Goal: Information Seeking & Learning: Learn about a topic

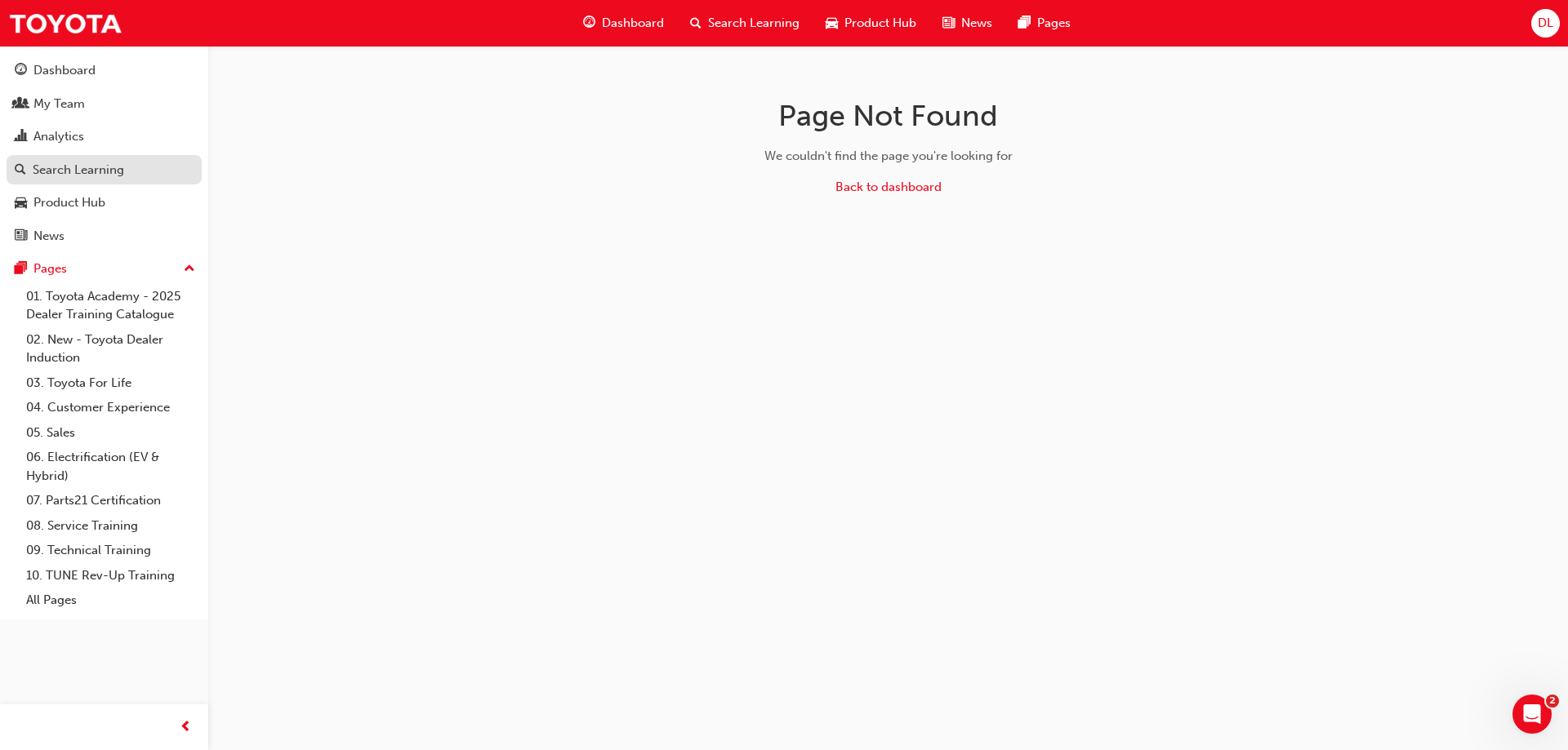
click at [170, 175] on div "Search Learning" at bounding box center [104, 170] width 179 height 20
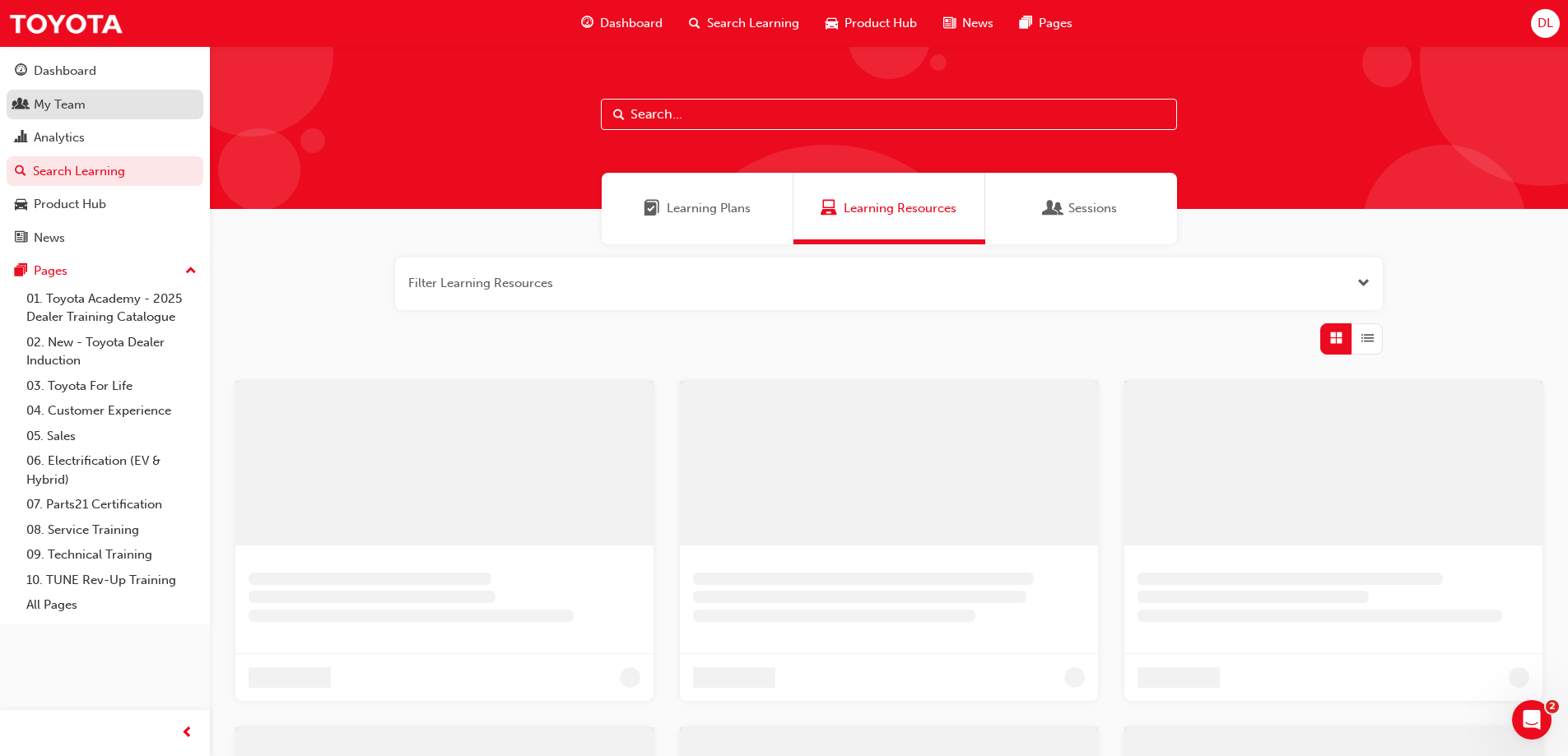
drag, startPoint x: 172, startPoint y: 176, endPoint x: 94, endPoint y: 103, distance: 106.8
click at [94, 103] on div "My Team" at bounding box center [105, 105] width 180 height 21
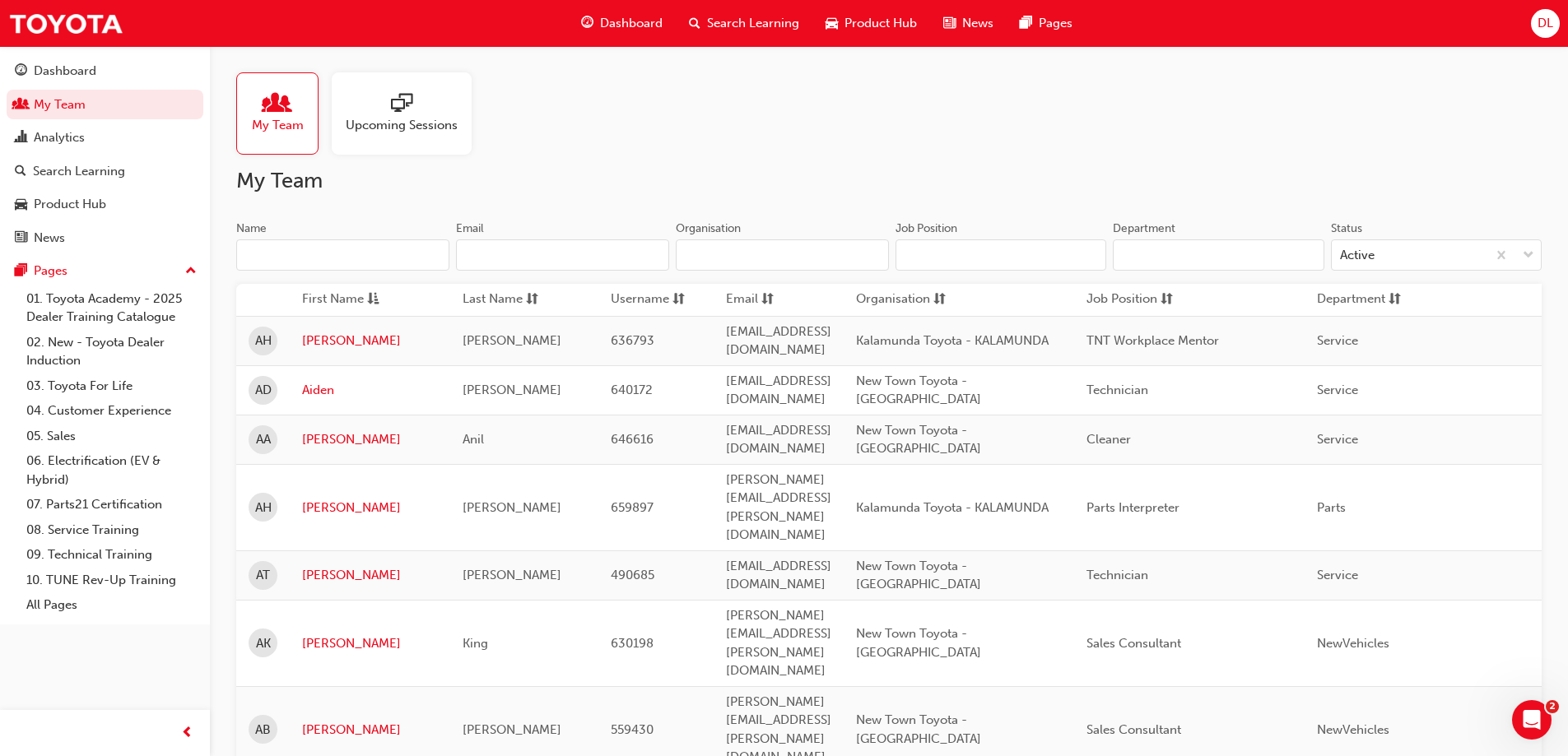
click at [359, 254] on input "Name" at bounding box center [342, 255] width 213 height 31
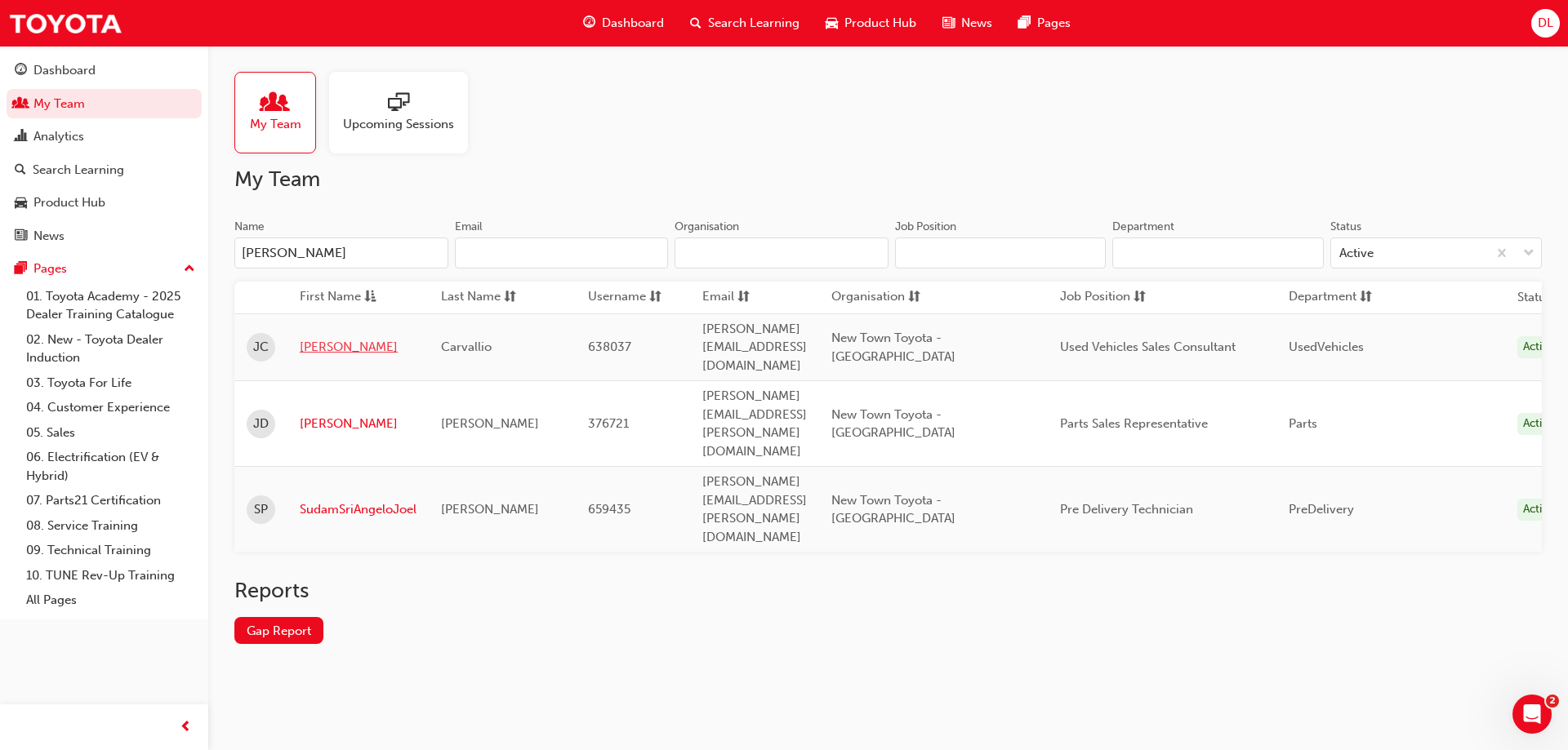
type input "[PERSON_NAME]"
click at [307, 339] on link "[PERSON_NAME]" at bounding box center [358, 346] width 117 height 18
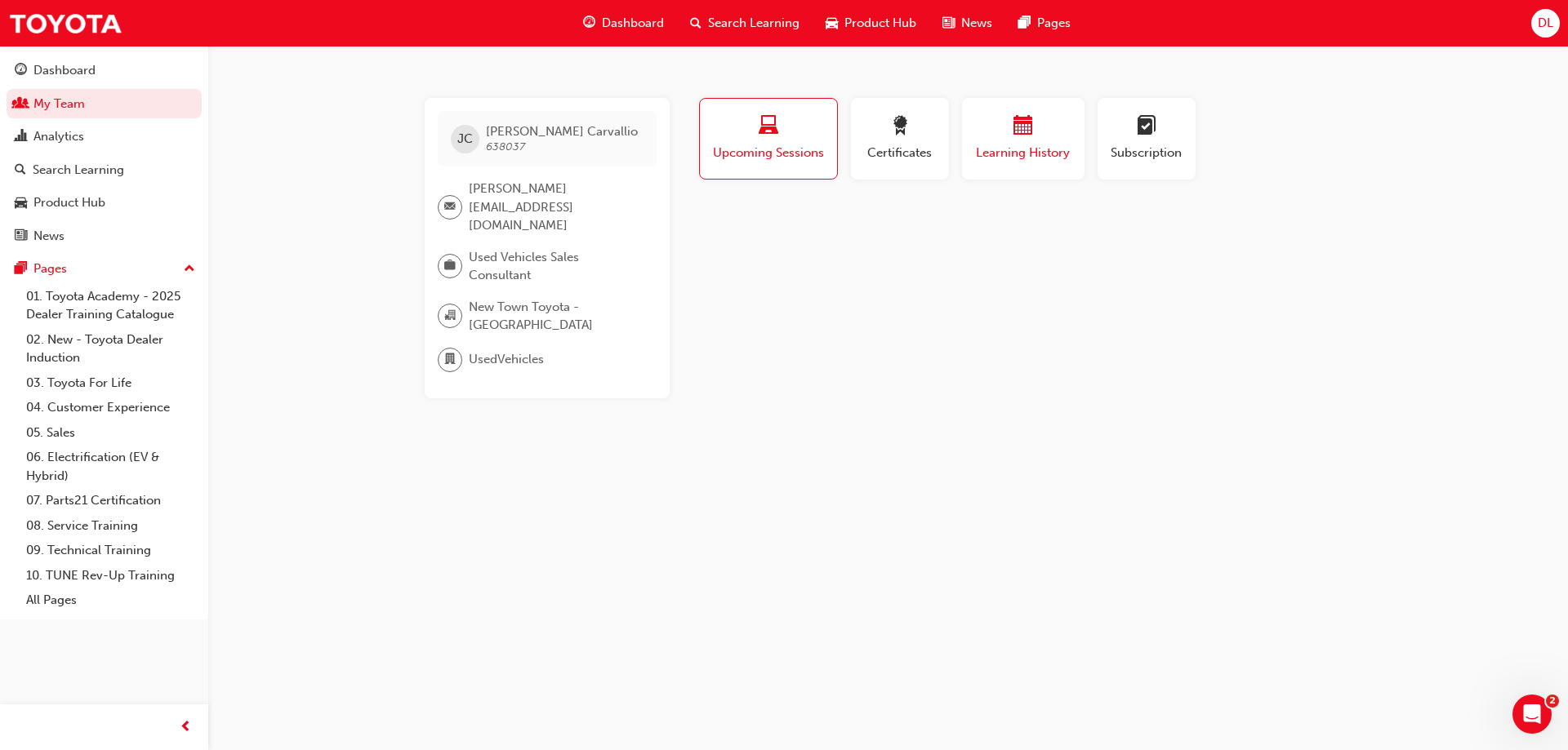
click at [985, 161] on span "Learning History" at bounding box center [1023, 153] width 98 height 18
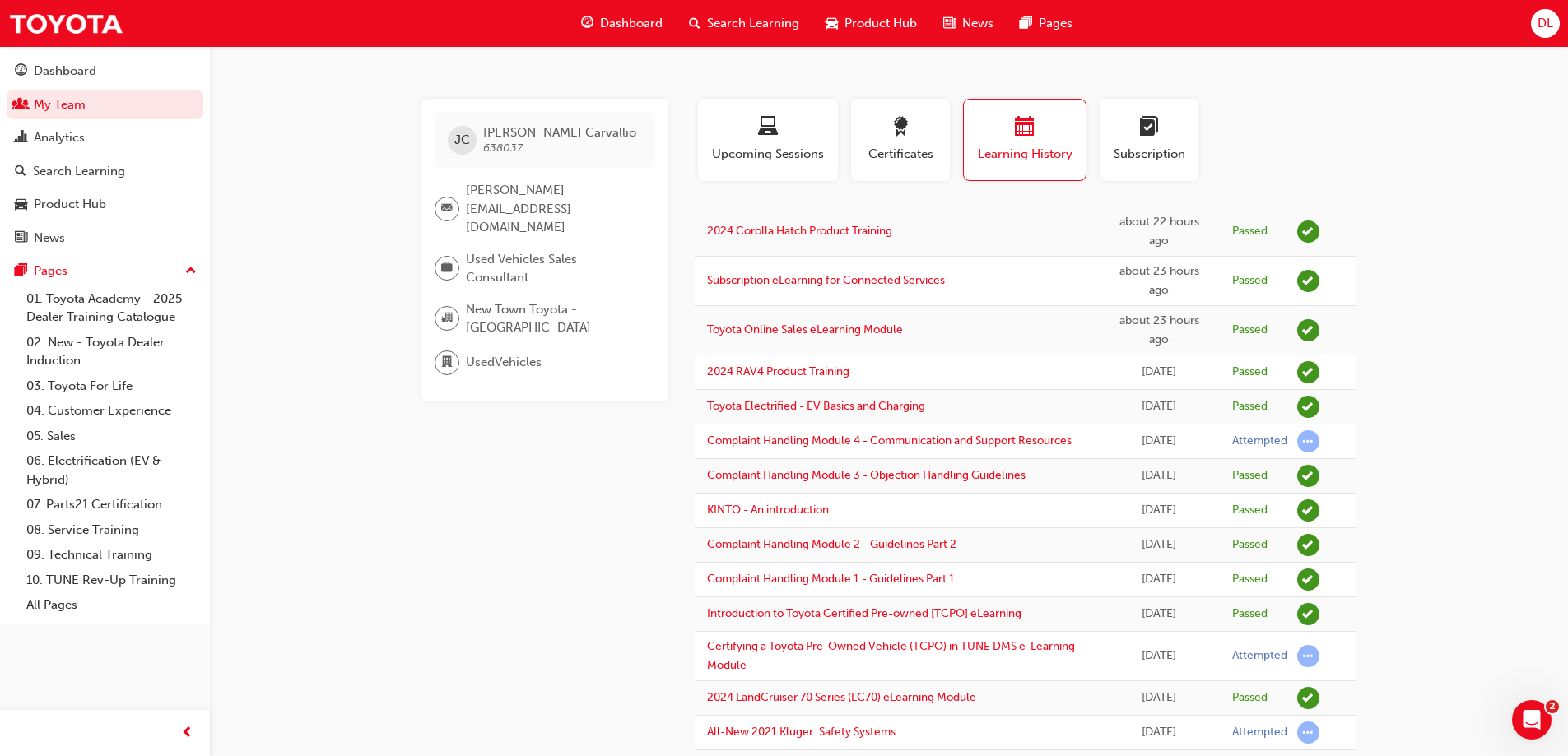
click at [531, 253] on span "Used Vehicles Sales Consultant" at bounding box center [554, 269] width 177 height 37
click at [734, 18] on span "Search Learning" at bounding box center [753, 23] width 92 height 19
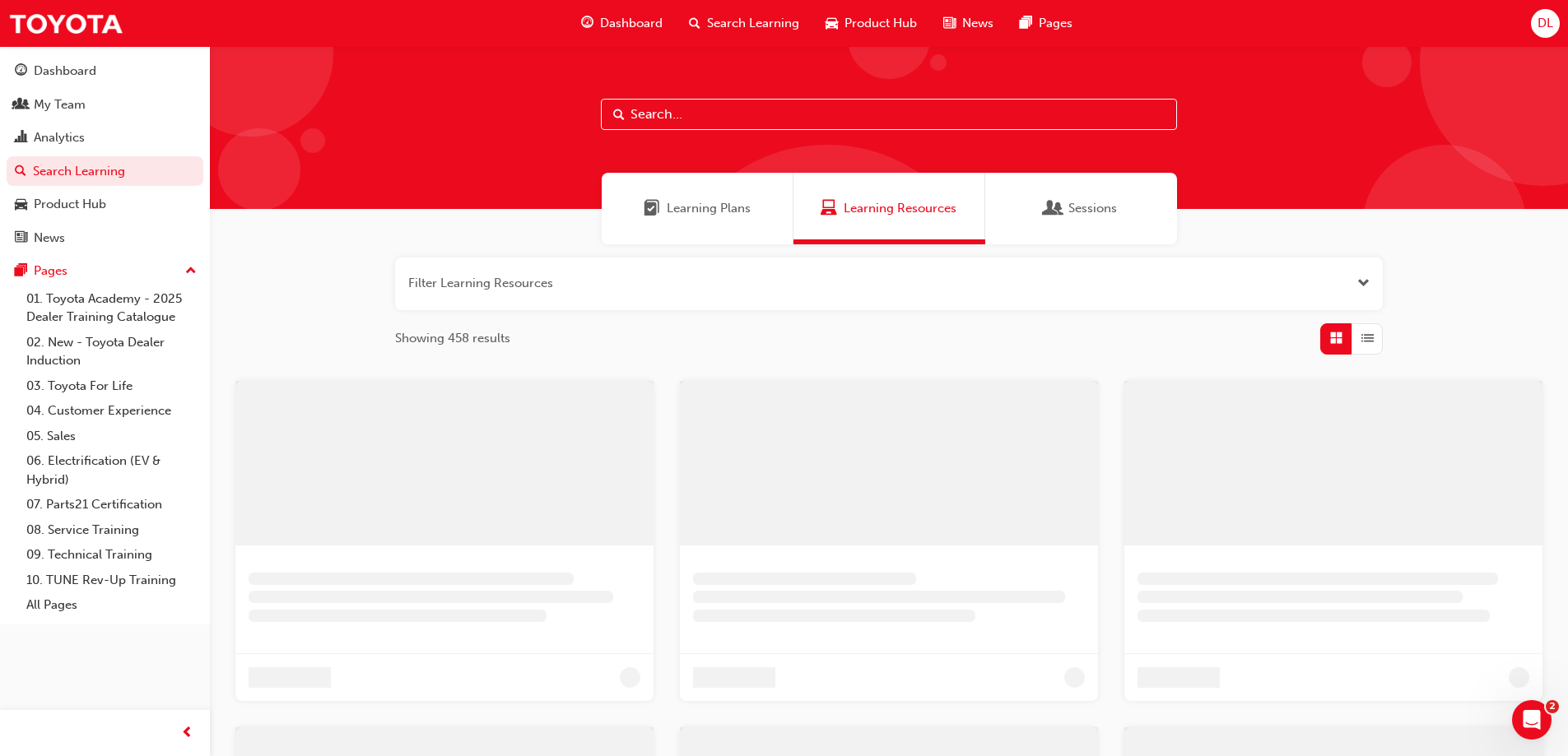
click at [666, 110] on input "text" at bounding box center [889, 115] width 577 height 31
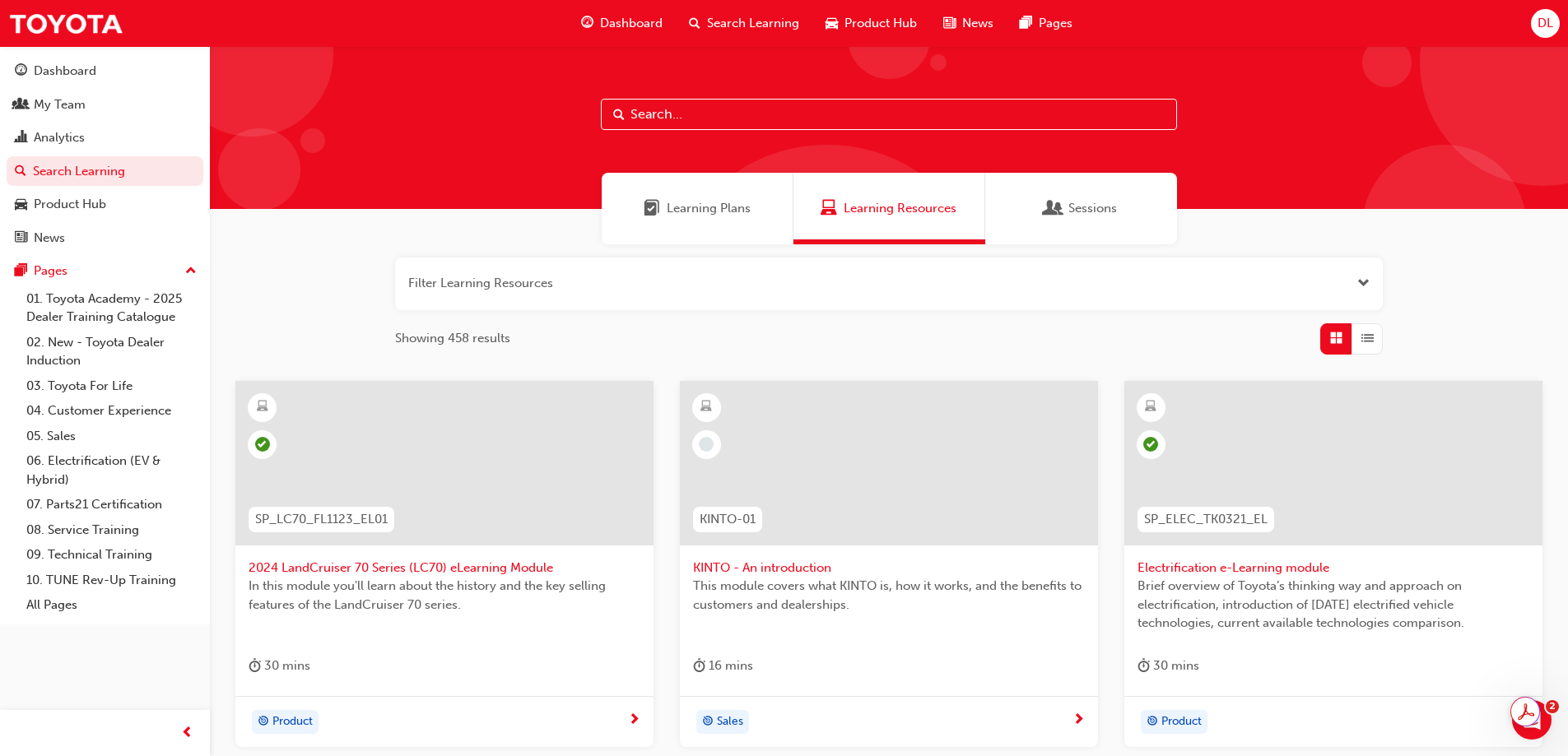
paste input "SP_HYBRID_TK0618_E"
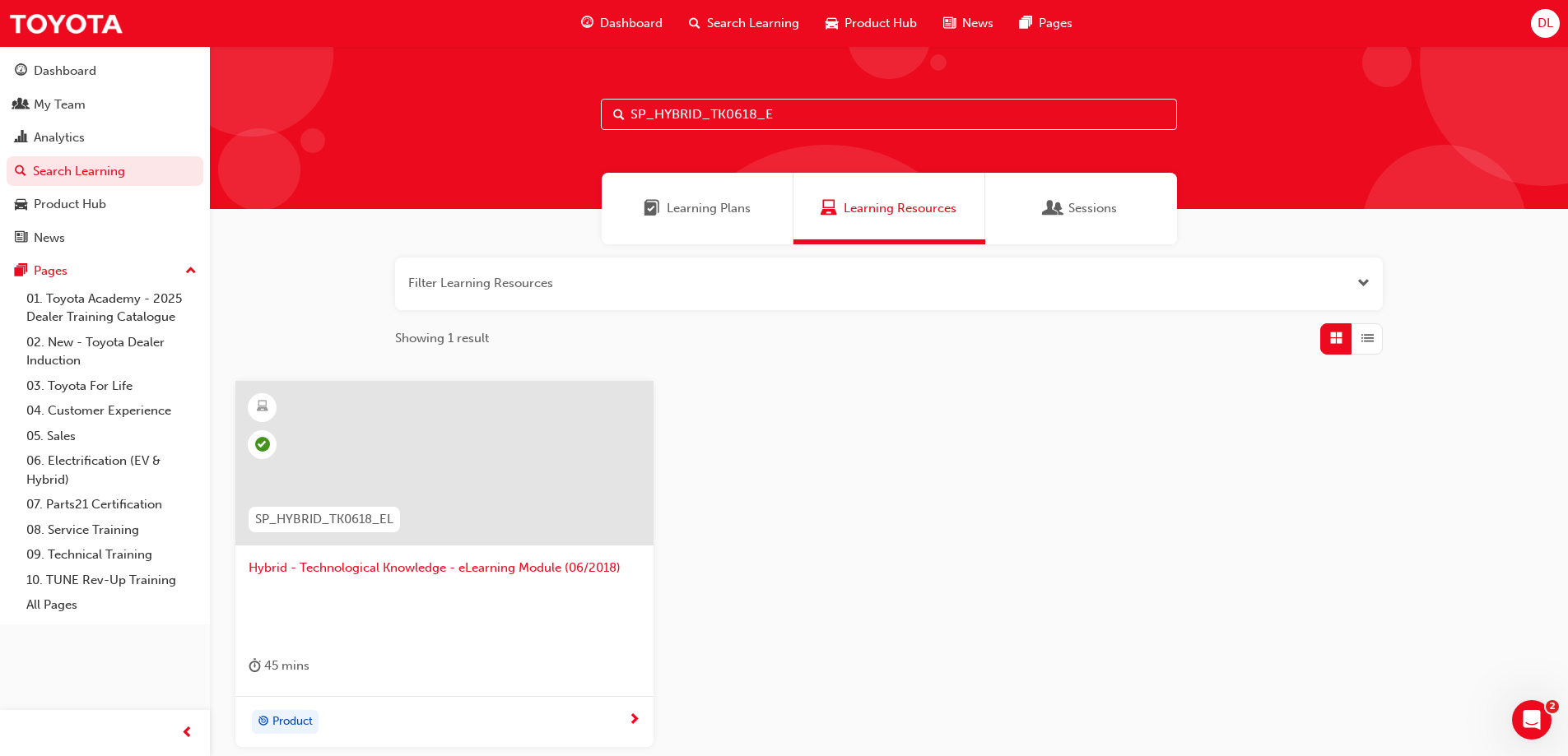
type input "SP_HYBRID_TK0618_E"
click at [611, 522] on div at bounding box center [444, 464] width 418 height 165
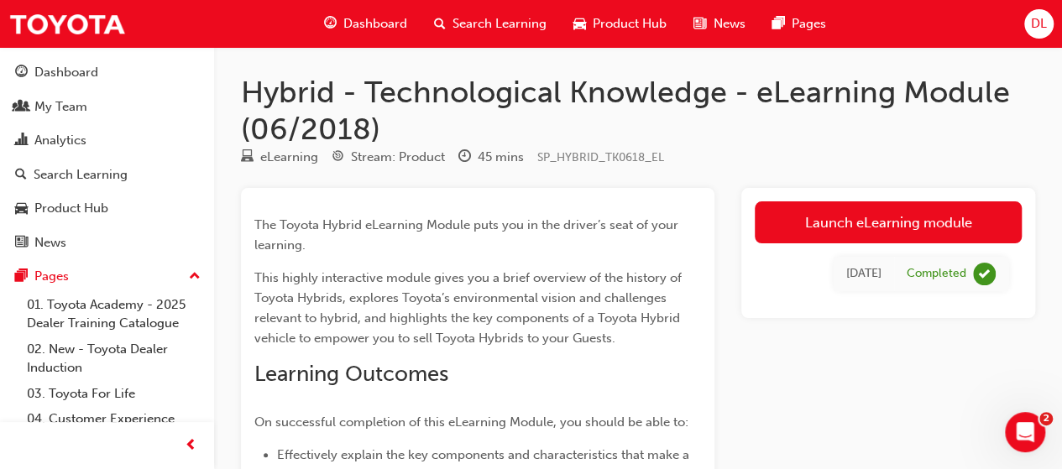
click at [332, 421] on span "On successful completion of this eLearning Module, you should be able to:" at bounding box center [471, 422] width 434 height 15
